Goal: Information Seeking & Learning: Learn about a topic

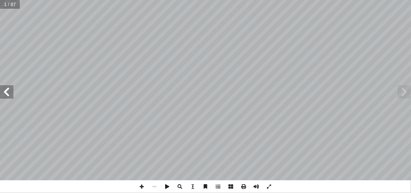
click at [7, 90] on span at bounding box center [6, 91] width 13 height 13
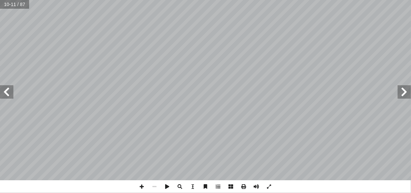
click at [7, 90] on span at bounding box center [6, 91] width 13 height 13
click at [154, 183] on span at bounding box center [154, 186] width 13 height 13
click at [156, 184] on span at bounding box center [154, 186] width 13 height 13
click at [7, 92] on span at bounding box center [6, 91] width 13 height 13
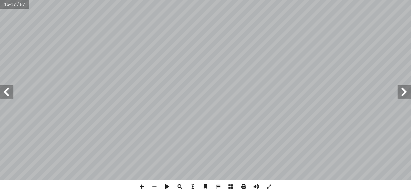
click at [404, 91] on span at bounding box center [404, 91] width 13 height 13
click at [10, 92] on span at bounding box center [6, 91] width 13 height 13
click at [402, 92] on span at bounding box center [404, 91] width 13 height 13
click at [2, 90] on span at bounding box center [6, 91] width 13 height 13
click at [401, 93] on span at bounding box center [404, 91] width 13 height 13
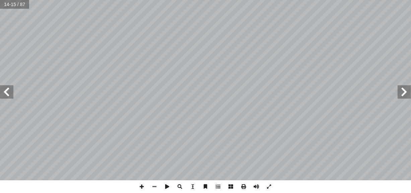
click at [407, 90] on span at bounding box center [404, 91] width 13 height 13
click at [9, 94] on span at bounding box center [6, 91] width 13 height 13
click at [407, 88] on span at bounding box center [404, 91] width 13 height 13
click at [3, 91] on span at bounding box center [6, 91] width 13 height 13
